Goal: Task Accomplishment & Management: Manage account settings

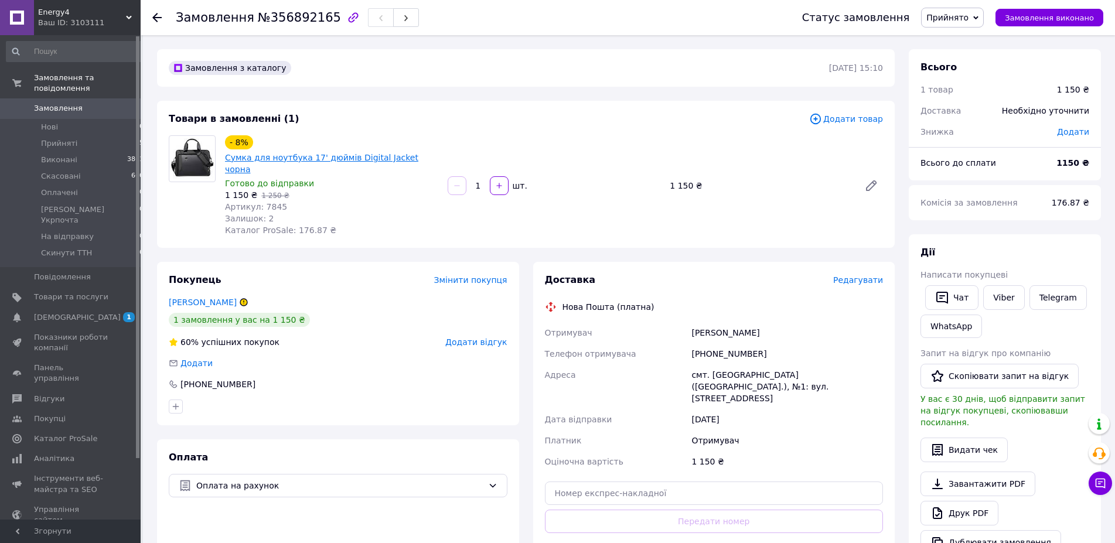
click at [329, 153] on link "Сумка для ноутбука 17' дюймів Digital Jacket чорна" at bounding box center [321, 163] width 193 height 21
click at [98, 312] on span "[DEMOGRAPHIC_DATA]" at bounding box center [71, 317] width 74 height 11
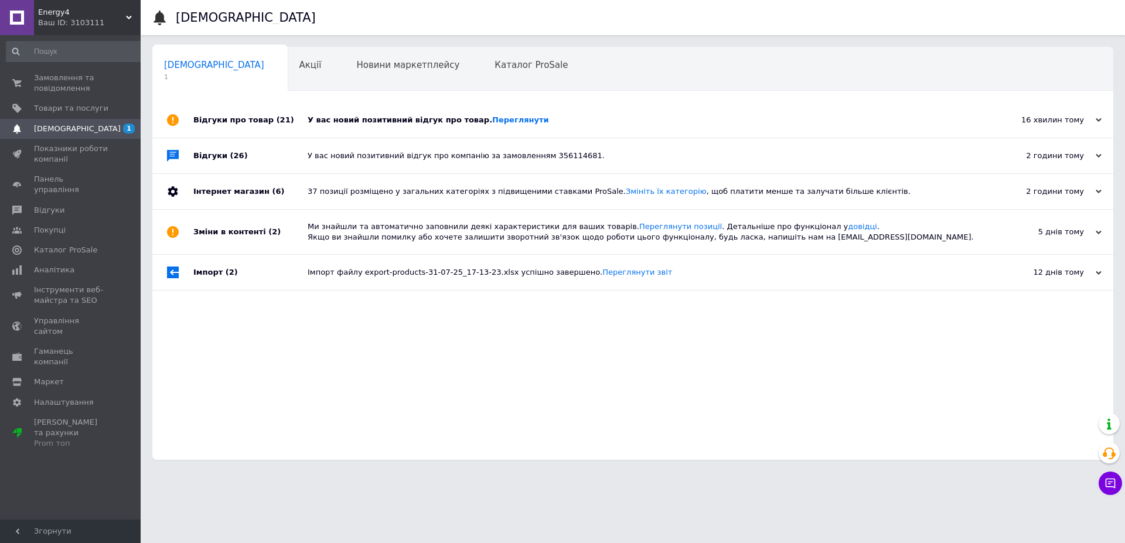
click at [551, 120] on div "У вас новий позитивний відгук про товар. [GEOGRAPHIC_DATA]" at bounding box center [646, 120] width 677 height 11
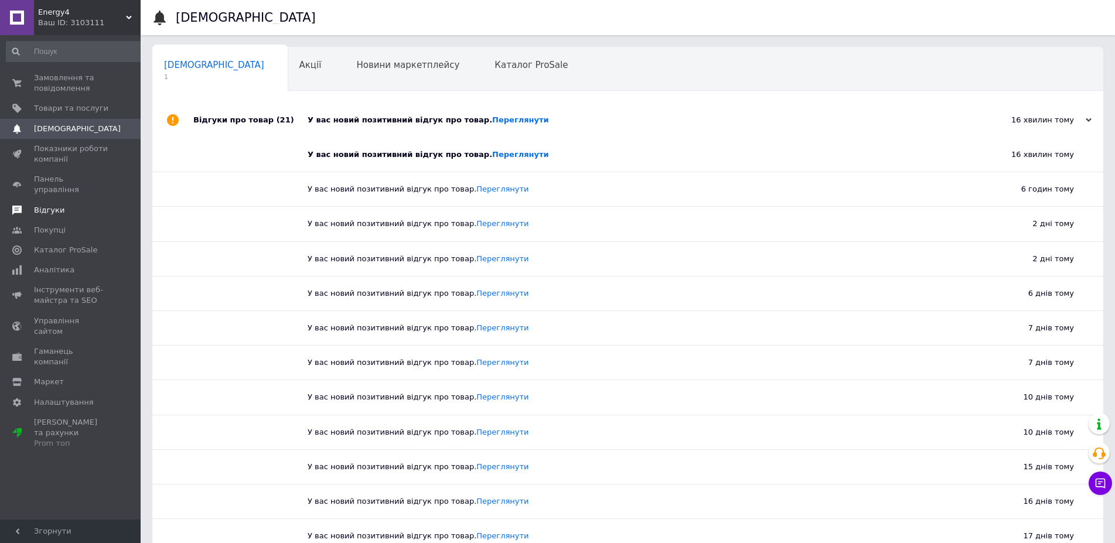
click at [57, 205] on span "Відгуки" at bounding box center [49, 210] width 30 height 11
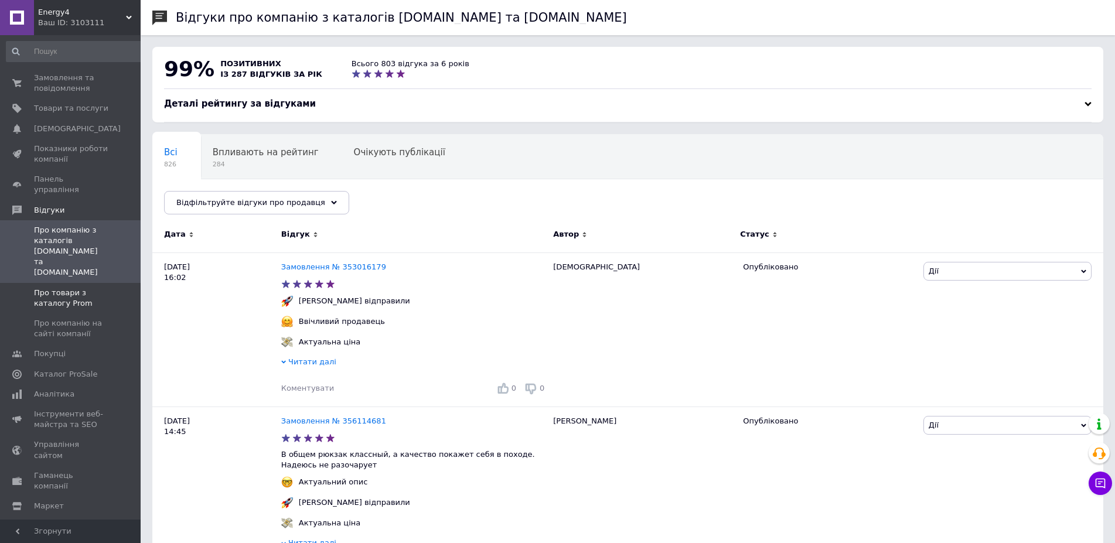
click at [84, 288] on span "Про товари з каталогу Prom" at bounding box center [71, 298] width 74 height 21
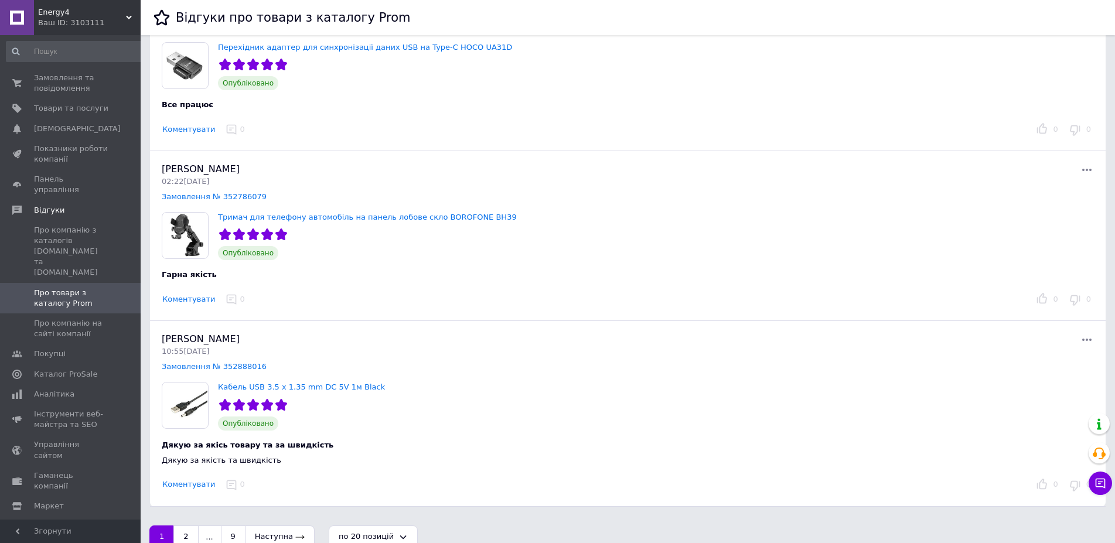
scroll to position [3063, 0]
